Goal: Information Seeking & Learning: Learn about a topic

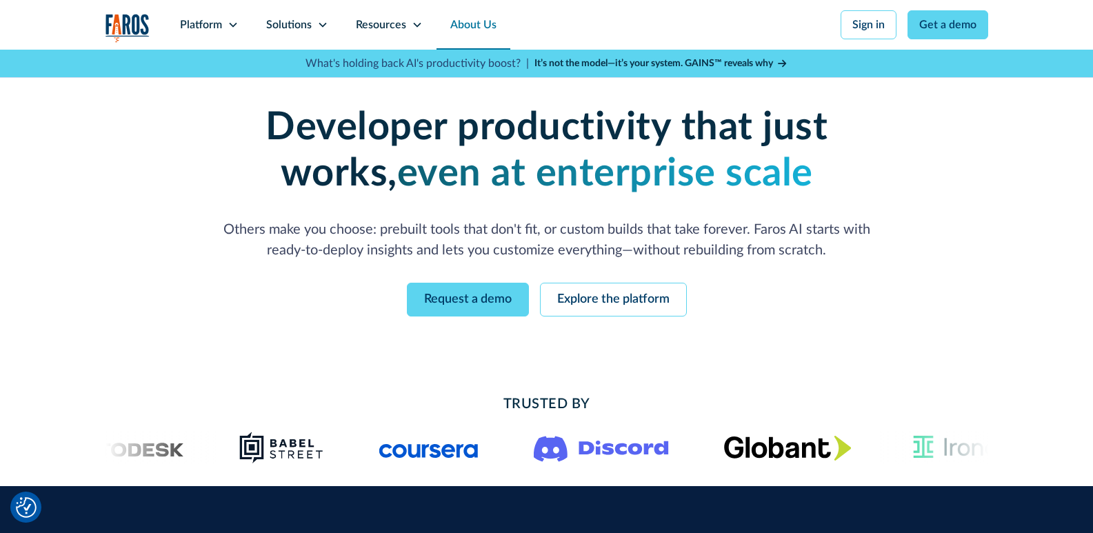
click at [489, 24] on link "About Us" at bounding box center [473, 25] width 74 height 50
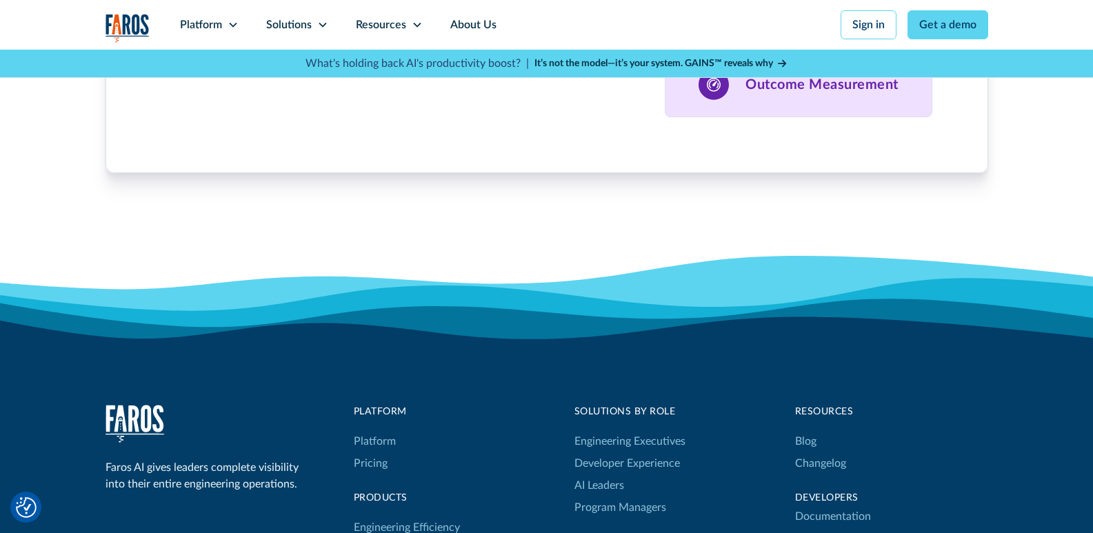
scroll to position [4504, 0]
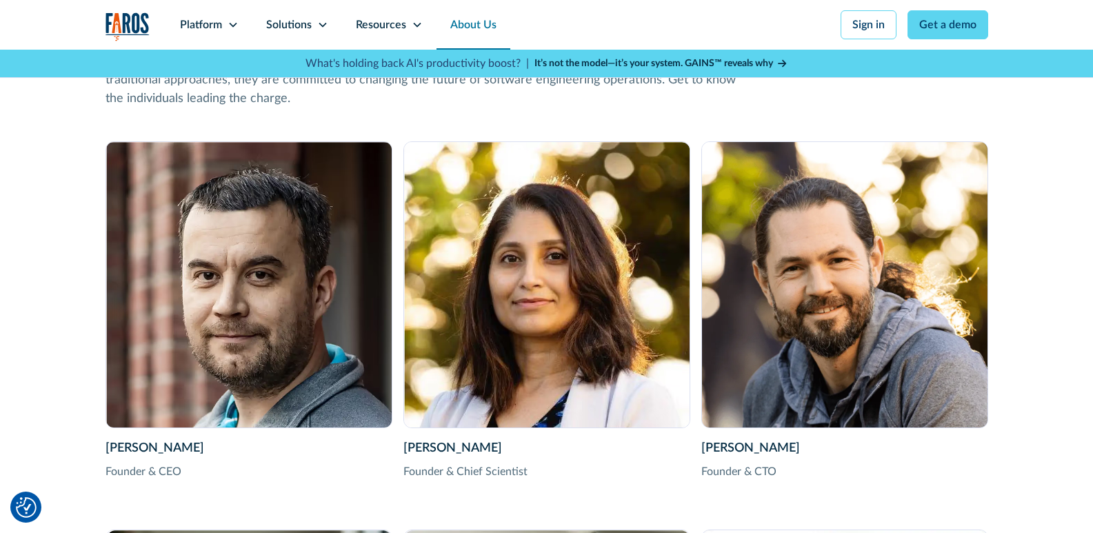
scroll to position [2091, 0]
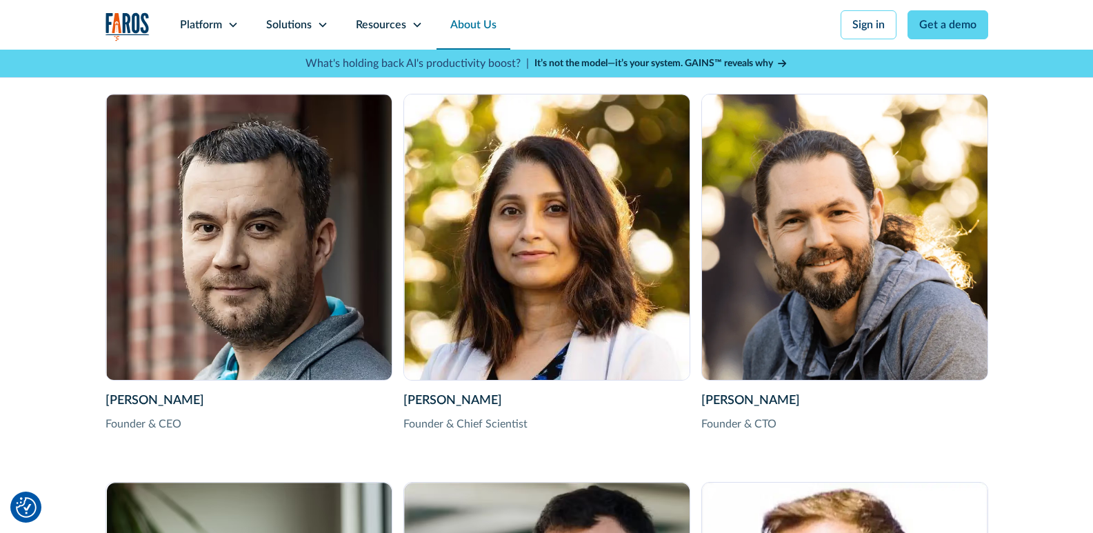
click at [139, 399] on div "[PERSON_NAME]" at bounding box center [248, 401] width 287 height 19
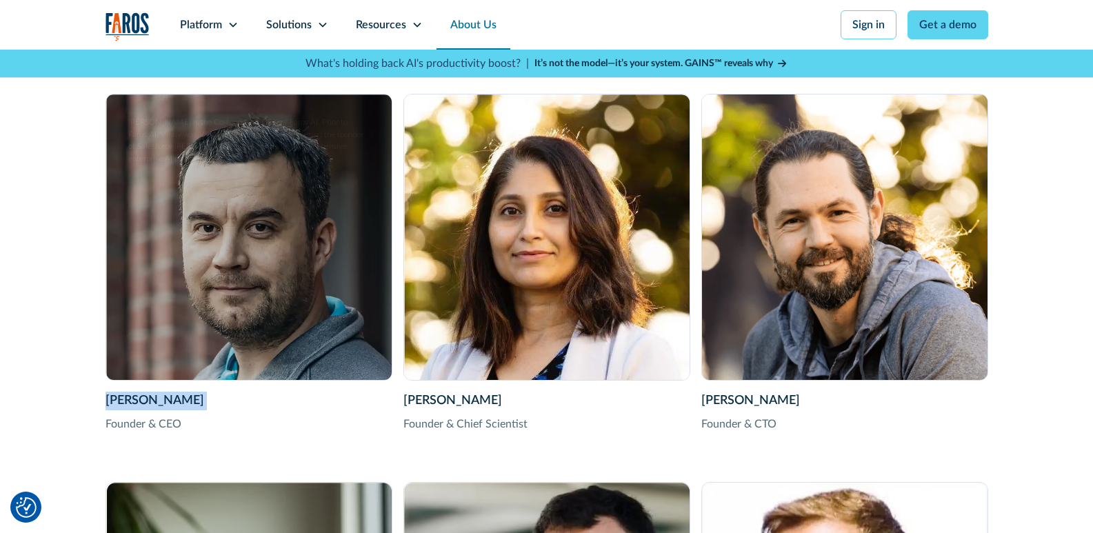
copy div "[PERSON_NAME]"
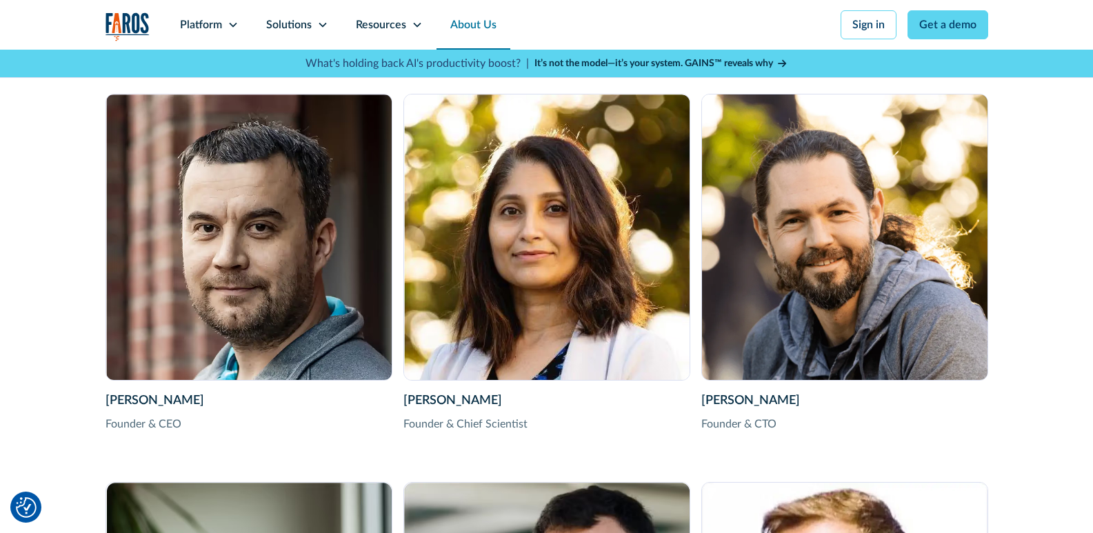
click at [132, 425] on div "Founder & CEO" at bounding box center [248, 424] width 287 height 17
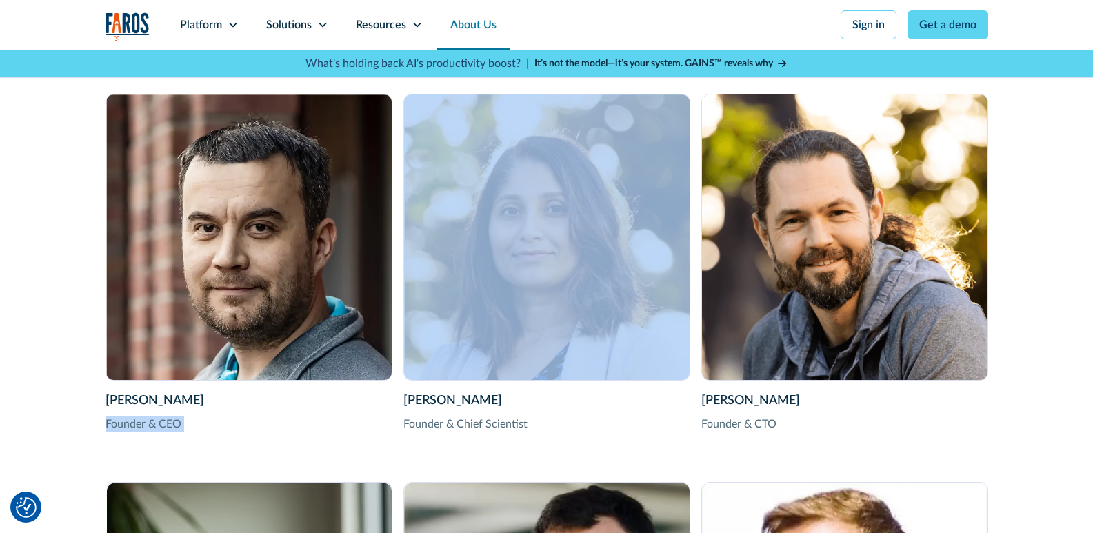
click at [132, 425] on div "Founder & CEO" at bounding box center [248, 424] width 287 height 17
copy div "Founder & CEO"
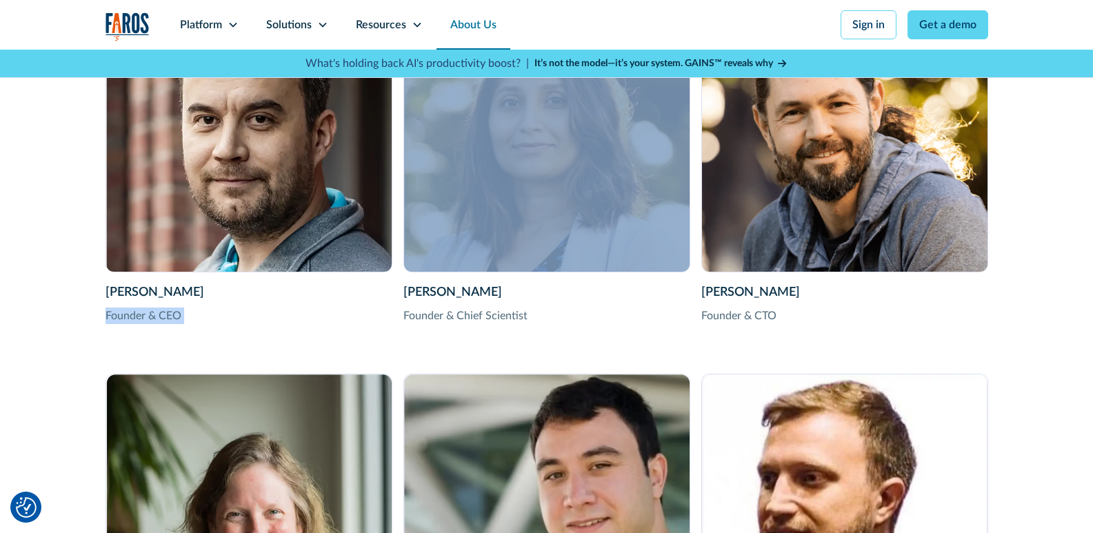
scroll to position [2252, 0]
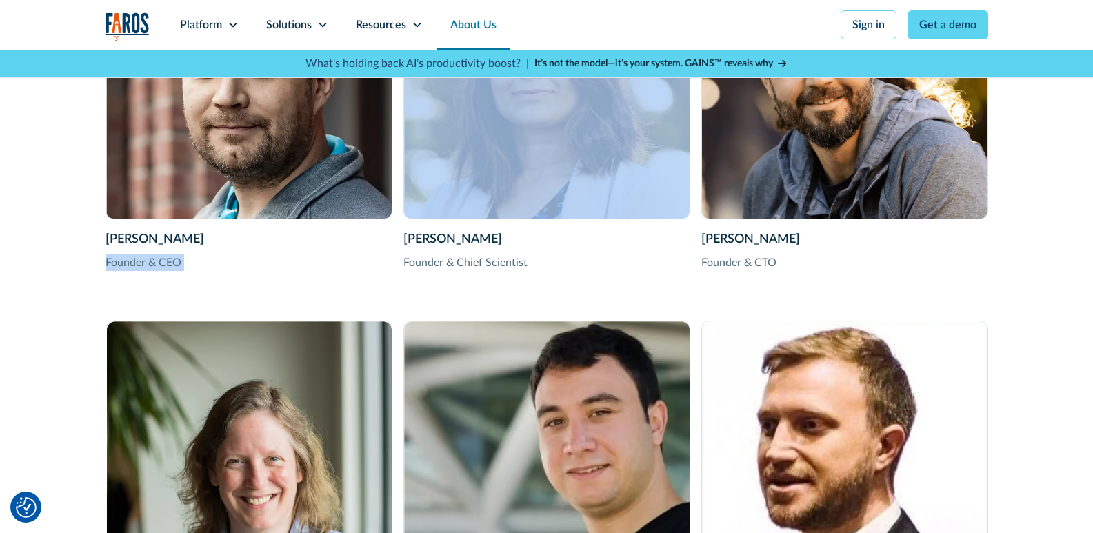
click at [733, 241] on div "[PERSON_NAME]" at bounding box center [844, 239] width 287 height 19
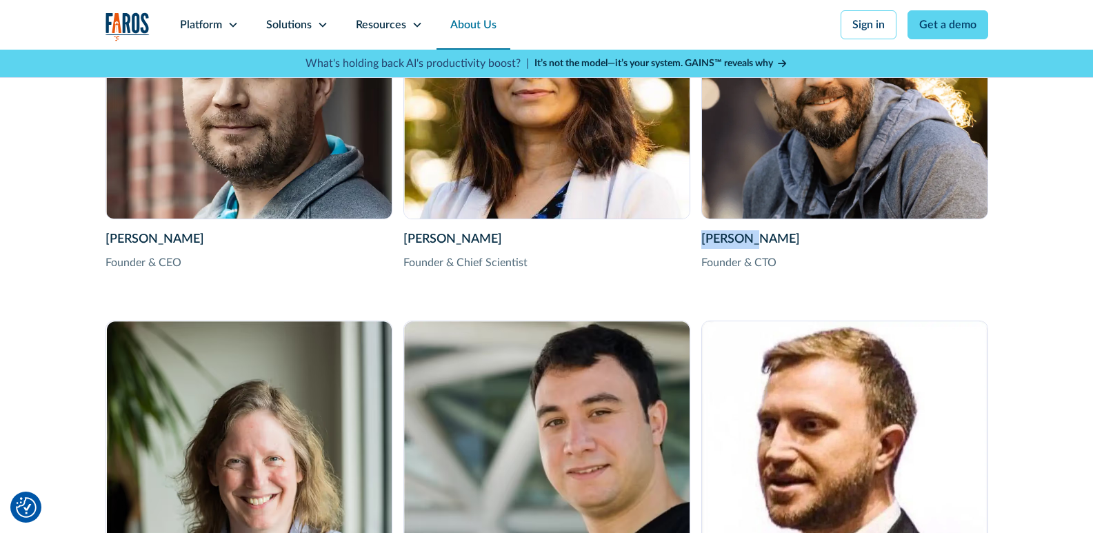
click at [733, 241] on div "[PERSON_NAME]" at bounding box center [844, 239] width 287 height 19
copy div "[PERSON_NAME]"
click at [696, 259] on div "[PERSON_NAME] Founder & CEO [PERSON_NAME] is the Co-founder & CEO of Faros AI. …" at bounding box center [546, 489] width 882 height 1115
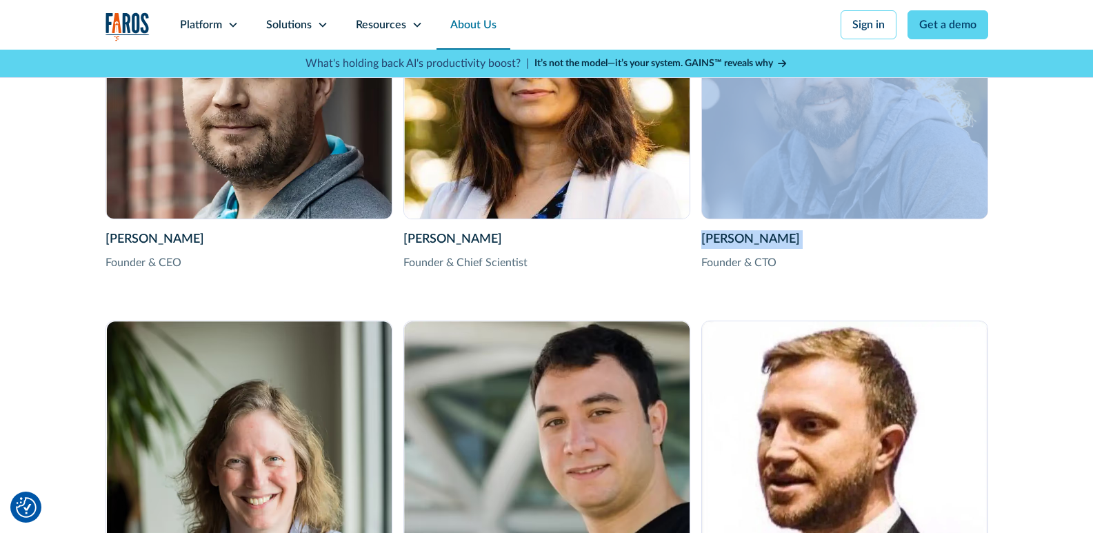
click at [696, 259] on div "[PERSON_NAME] Founder & CEO [PERSON_NAME] is the Co-founder & CEO of Faros AI. …" at bounding box center [546, 489] width 882 height 1115
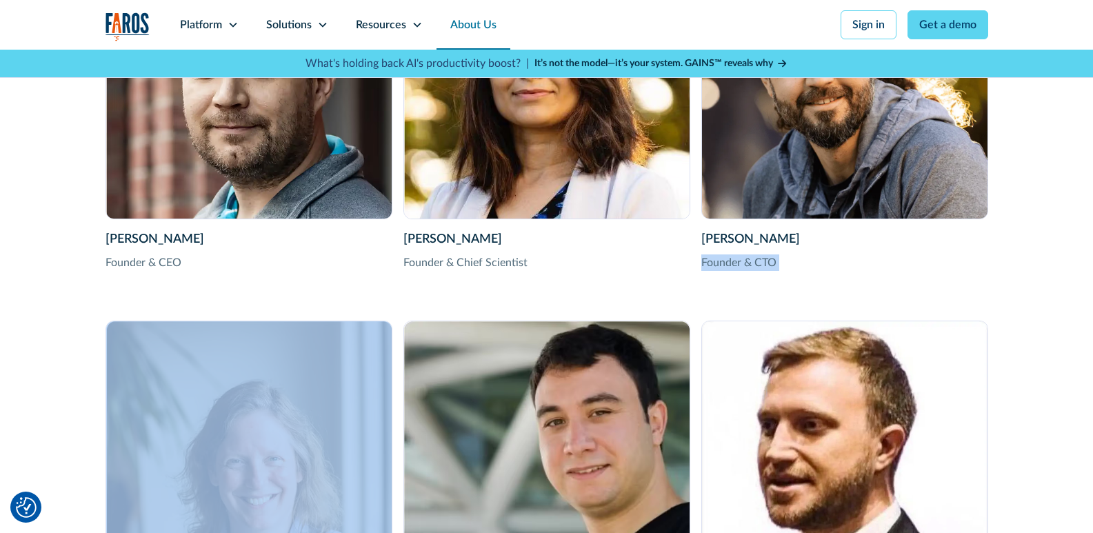
click at [696, 259] on div "[PERSON_NAME] Founder & CEO [PERSON_NAME] is the Co-founder & CEO of Faros AI. …" at bounding box center [546, 489] width 882 height 1115
copy div "Founder & CTO"
